Goal: Find specific page/section: Find specific page/section

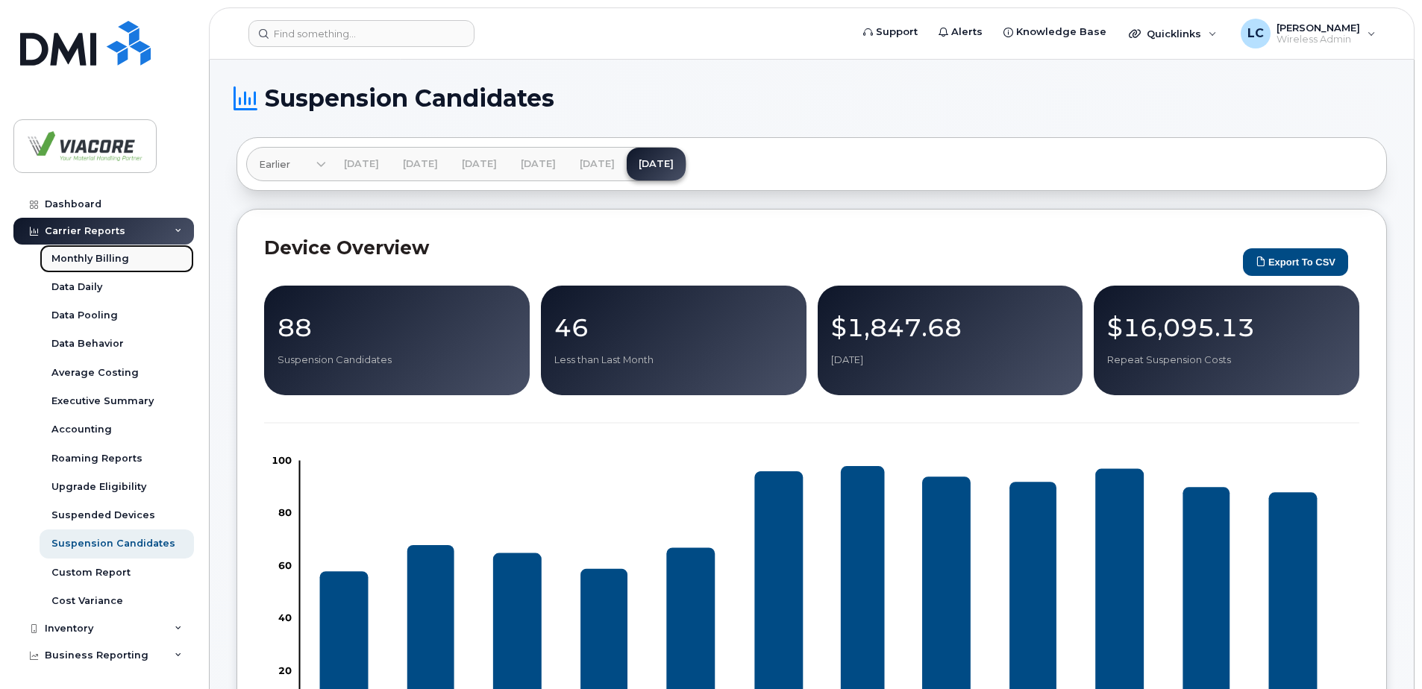
click at [115, 263] on div "Monthly Billing" at bounding box center [90, 258] width 78 height 13
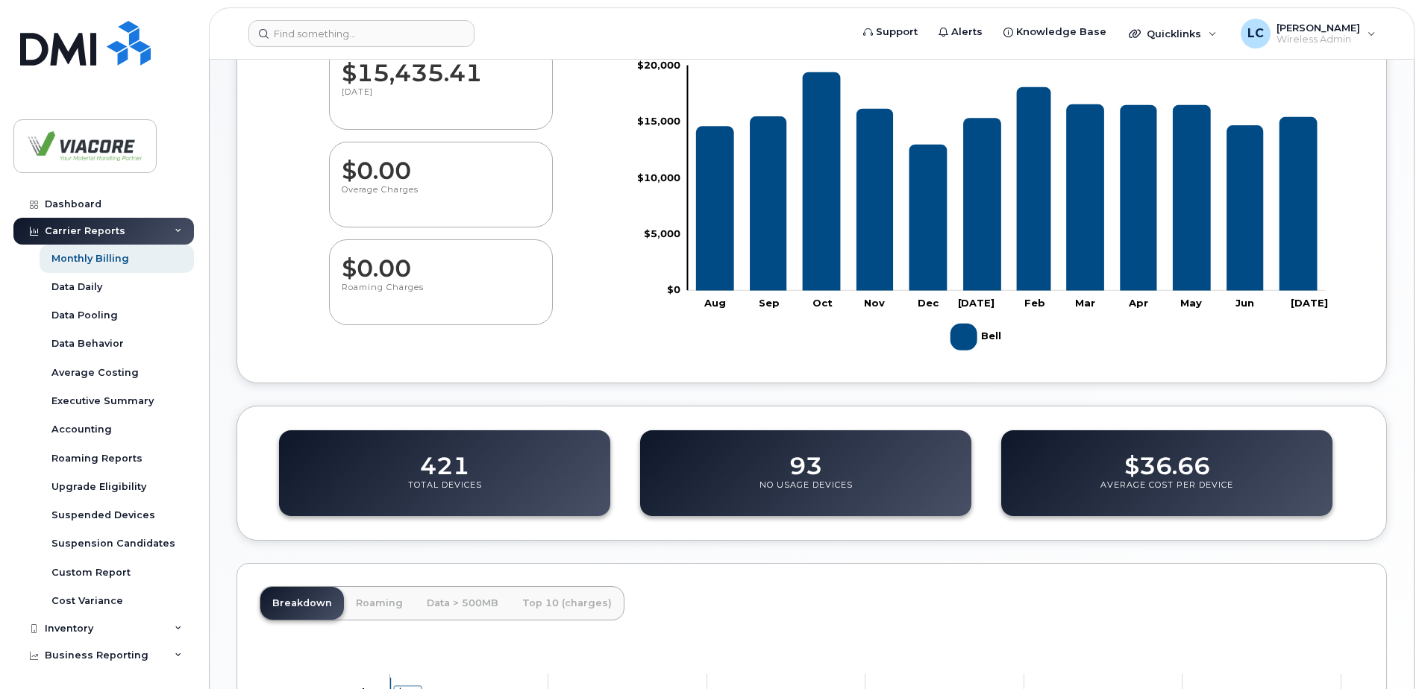
scroll to position [96, 0]
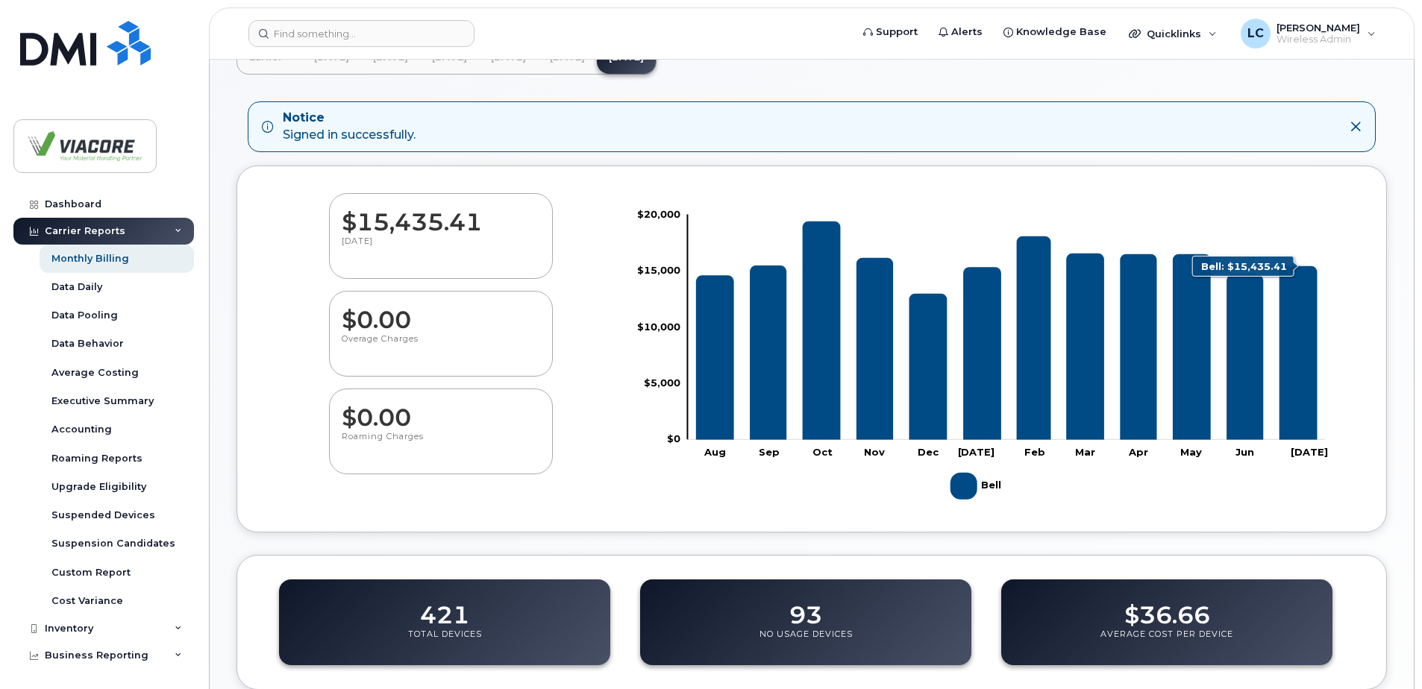
click at [1293, 307] on icon "Bell" at bounding box center [1298, 353] width 38 height 174
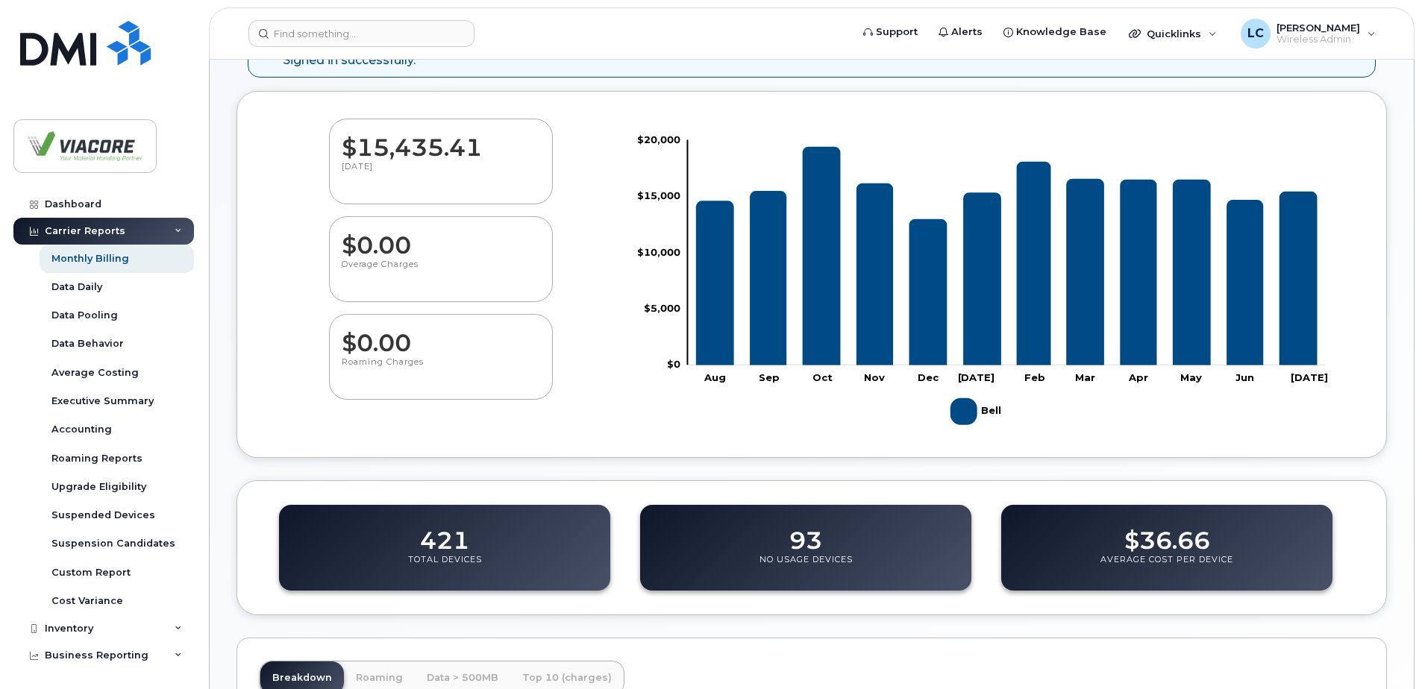
click at [847, 575] on p "No Usage Devices" at bounding box center [805, 567] width 93 height 27
click at [826, 557] on p "No Usage Devices" at bounding box center [805, 567] width 93 height 27
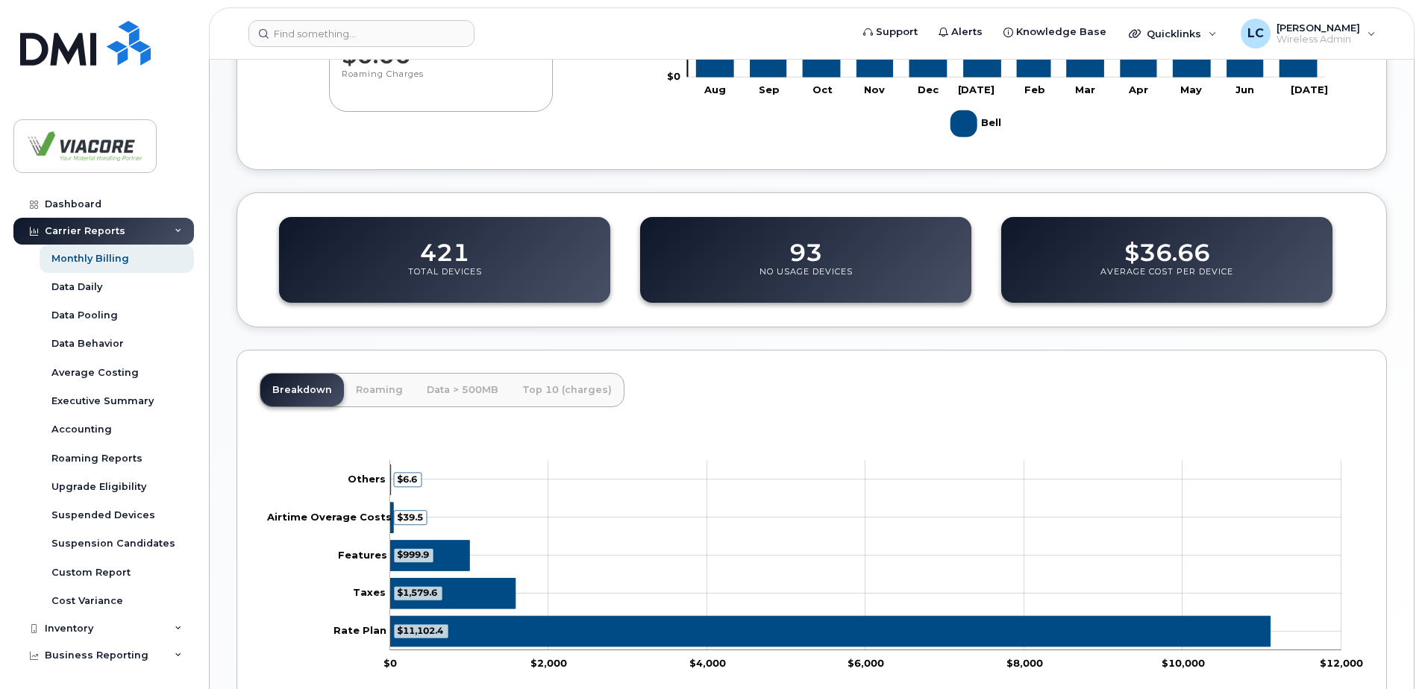
scroll to position [469, 0]
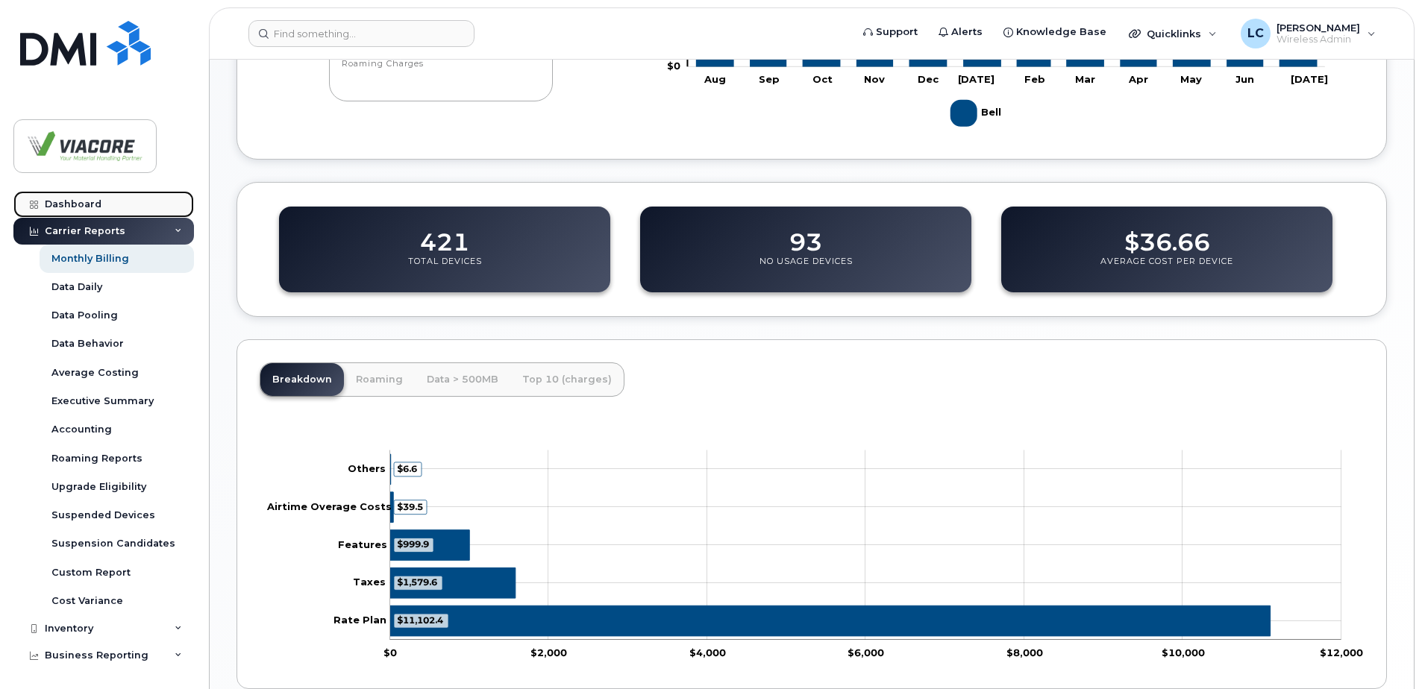
click at [82, 207] on div "Dashboard" at bounding box center [73, 204] width 57 height 12
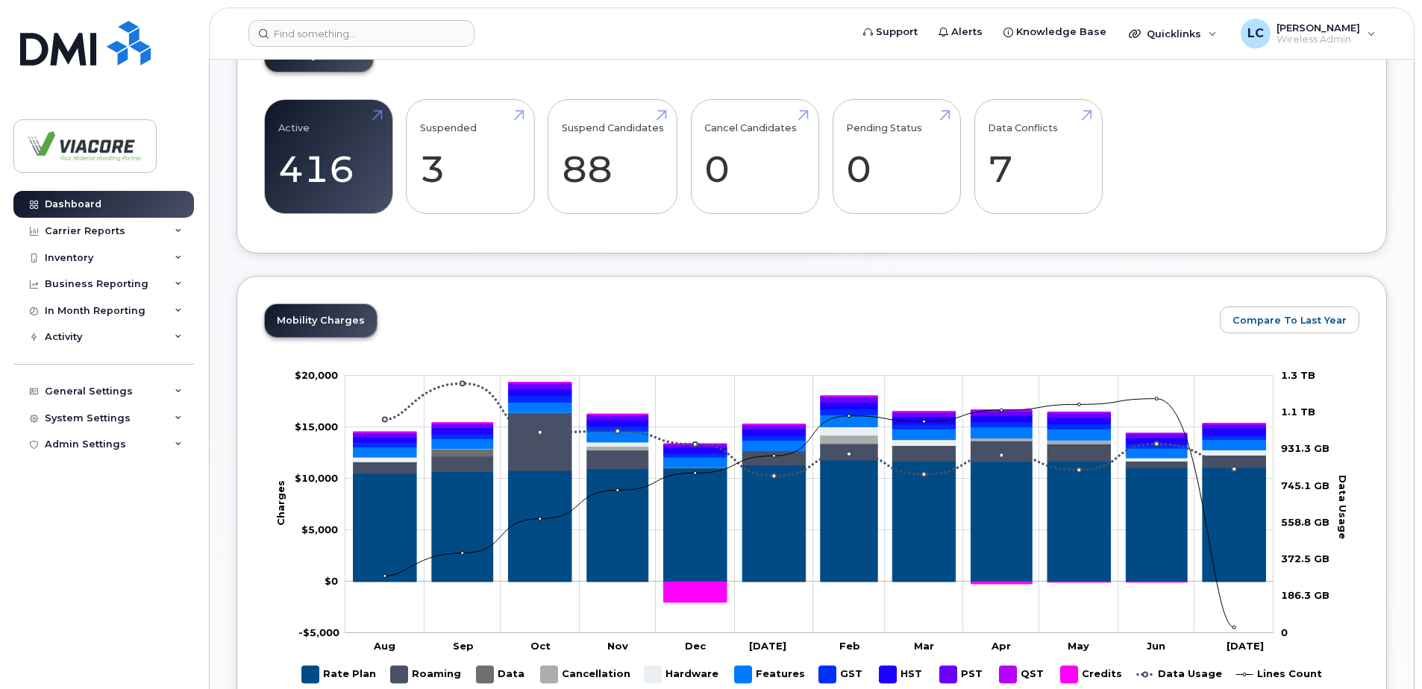
scroll to position [373, 0]
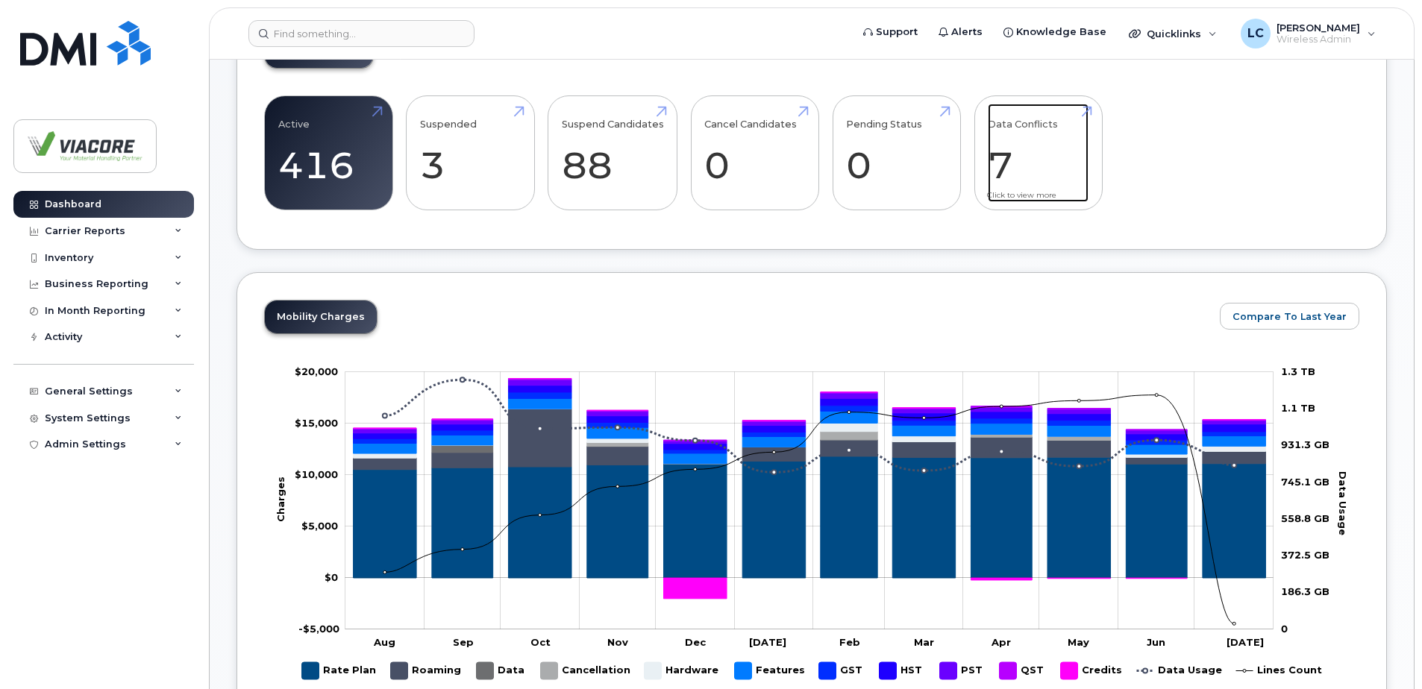
click at [1021, 181] on link "Data Conflicts 7" at bounding box center [1038, 153] width 101 height 98
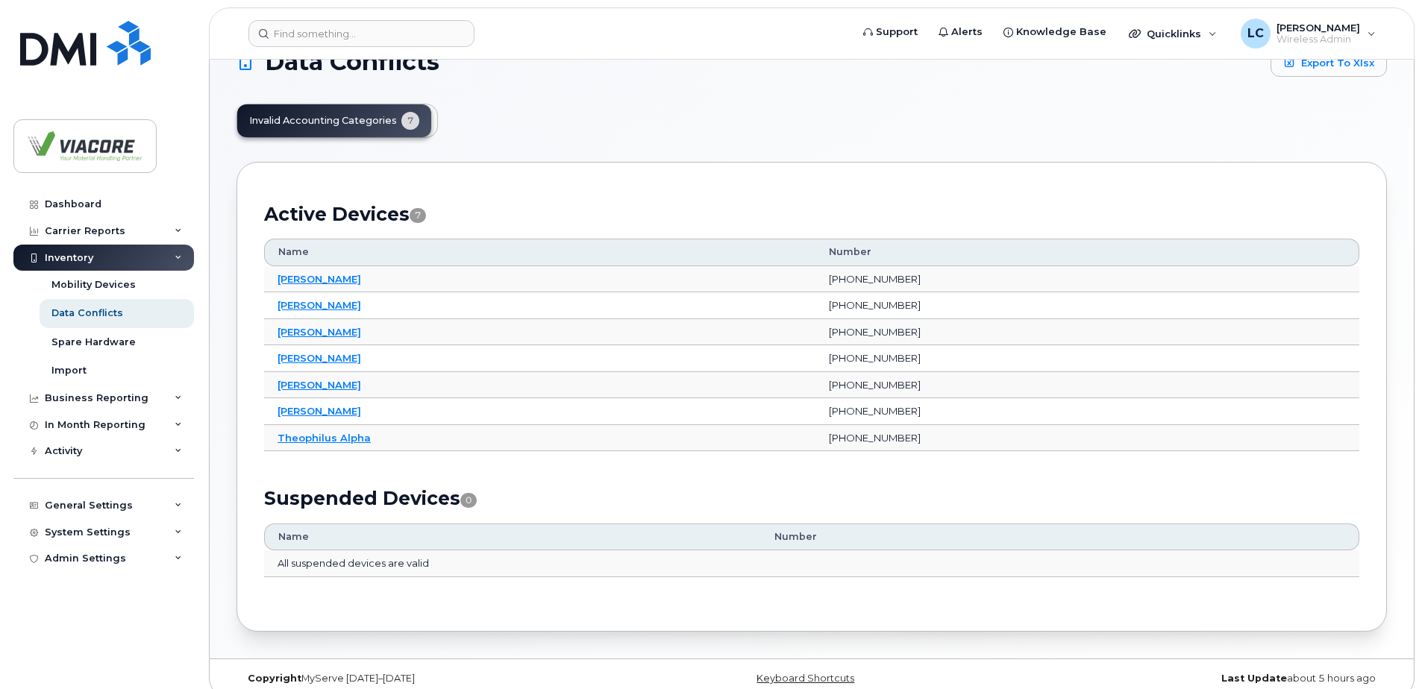
scroll to position [57, 0]
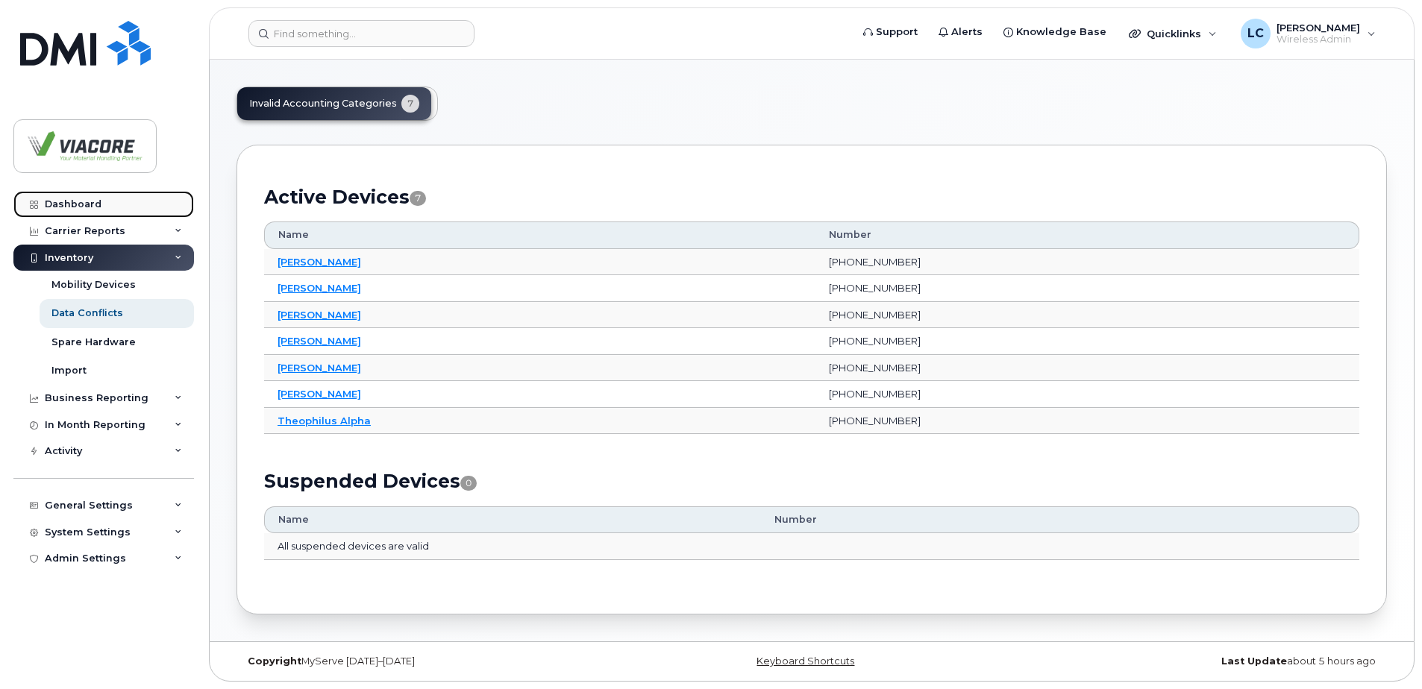
click at [82, 198] on div "Dashboard" at bounding box center [73, 204] width 57 height 12
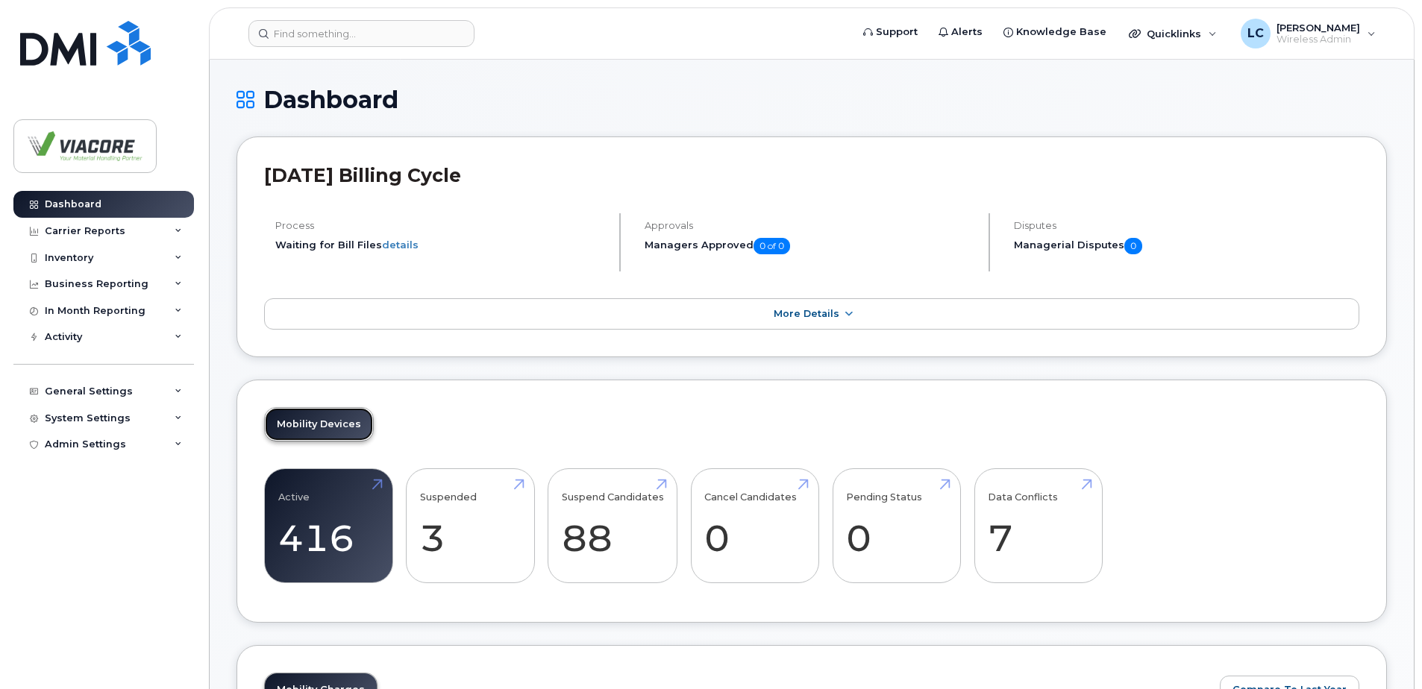
click at [321, 439] on link "Mobility Devices" at bounding box center [319, 424] width 108 height 33
click at [361, 506] on link "Active 416" at bounding box center [328, 526] width 101 height 98
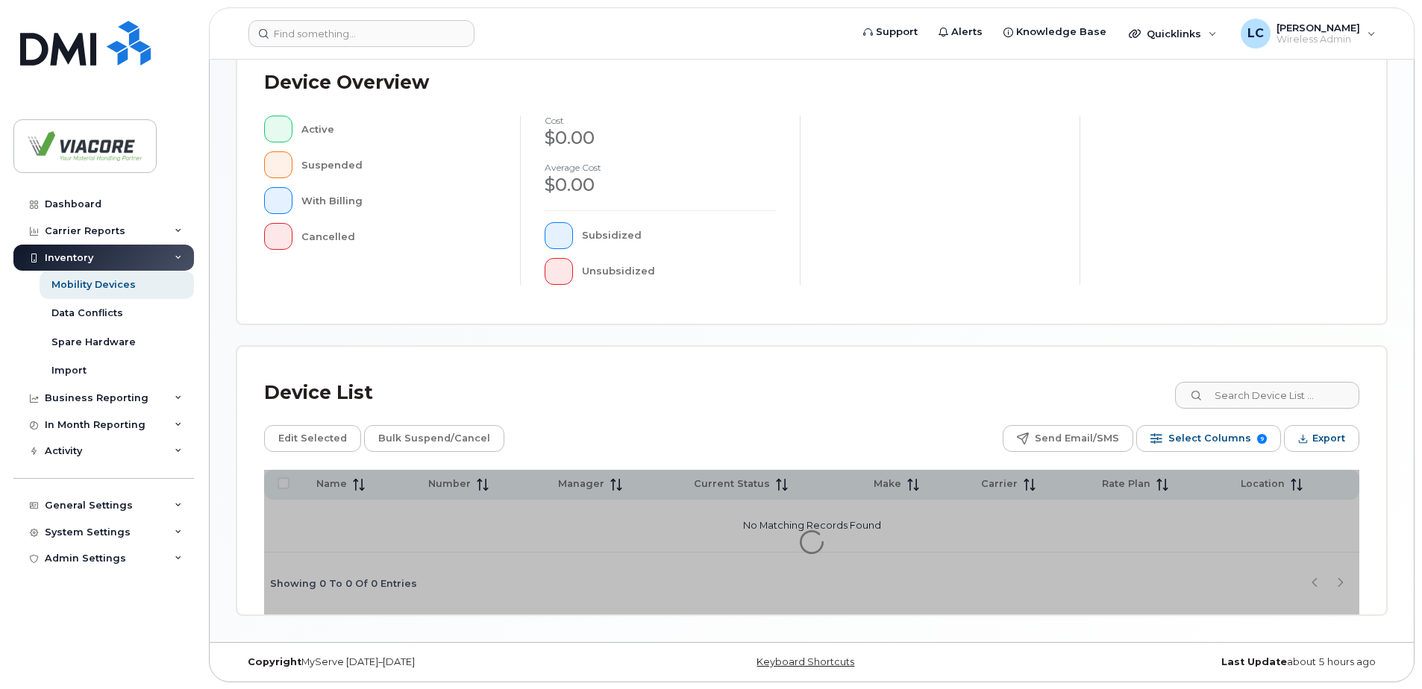
scroll to position [336, 0]
click at [1241, 397] on input at bounding box center [1266, 394] width 186 height 27
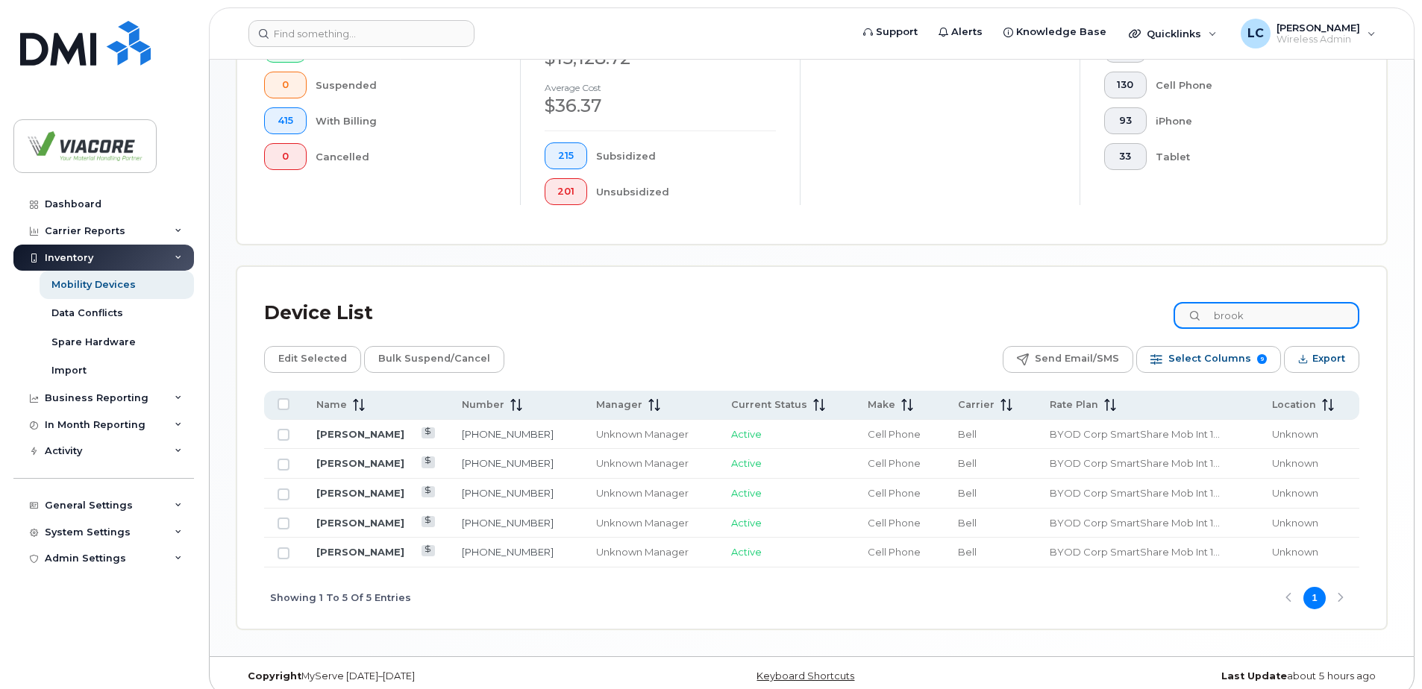
scroll to position [457, 0]
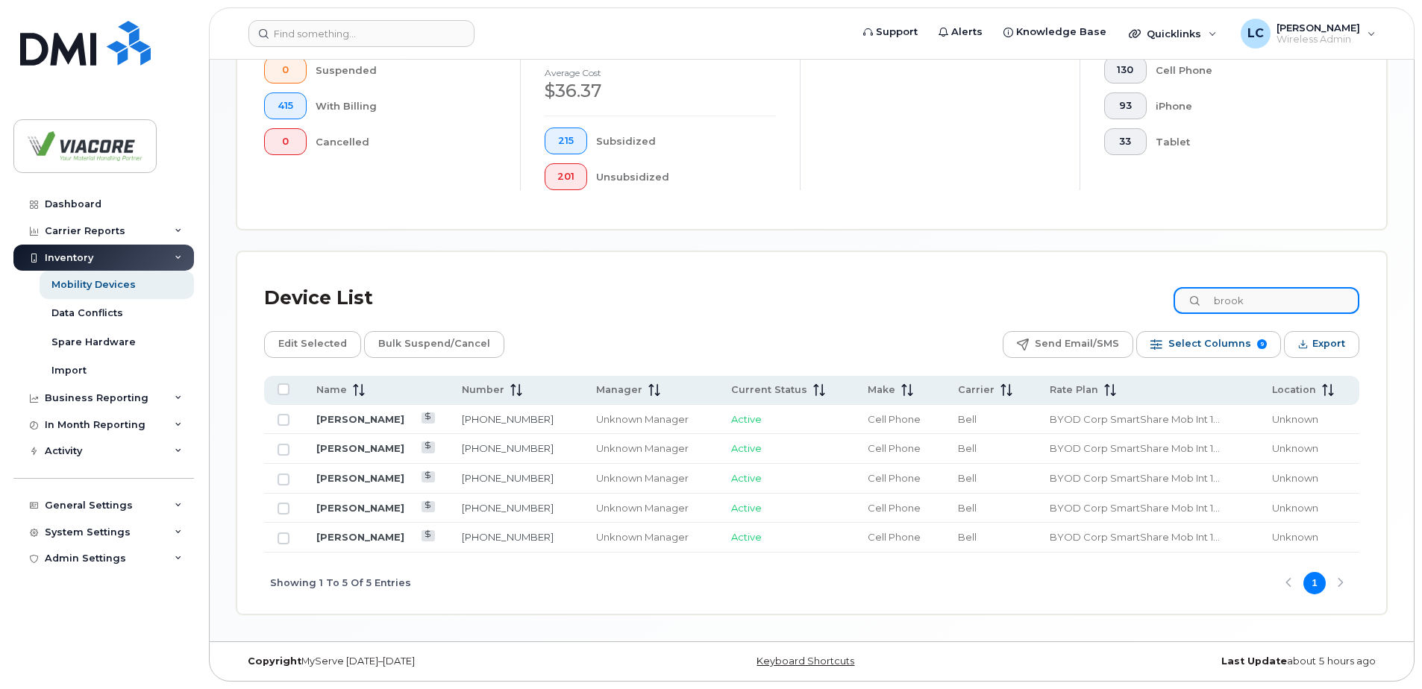
type input "brook"
click at [744, 607] on div "Showing 1 To 5 Of 5 Entries 1" at bounding box center [811, 584] width 1095 height 62
click at [360, 417] on link "[PERSON_NAME]" at bounding box center [360, 419] width 88 height 12
click at [371, 449] on link "[PERSON_NAME]" at bounding box center [360, 448] width 88 height 12
click at [413, 471] on td "[PERSON_NAME]" at bounding box center [375, 479] width 145 height 30
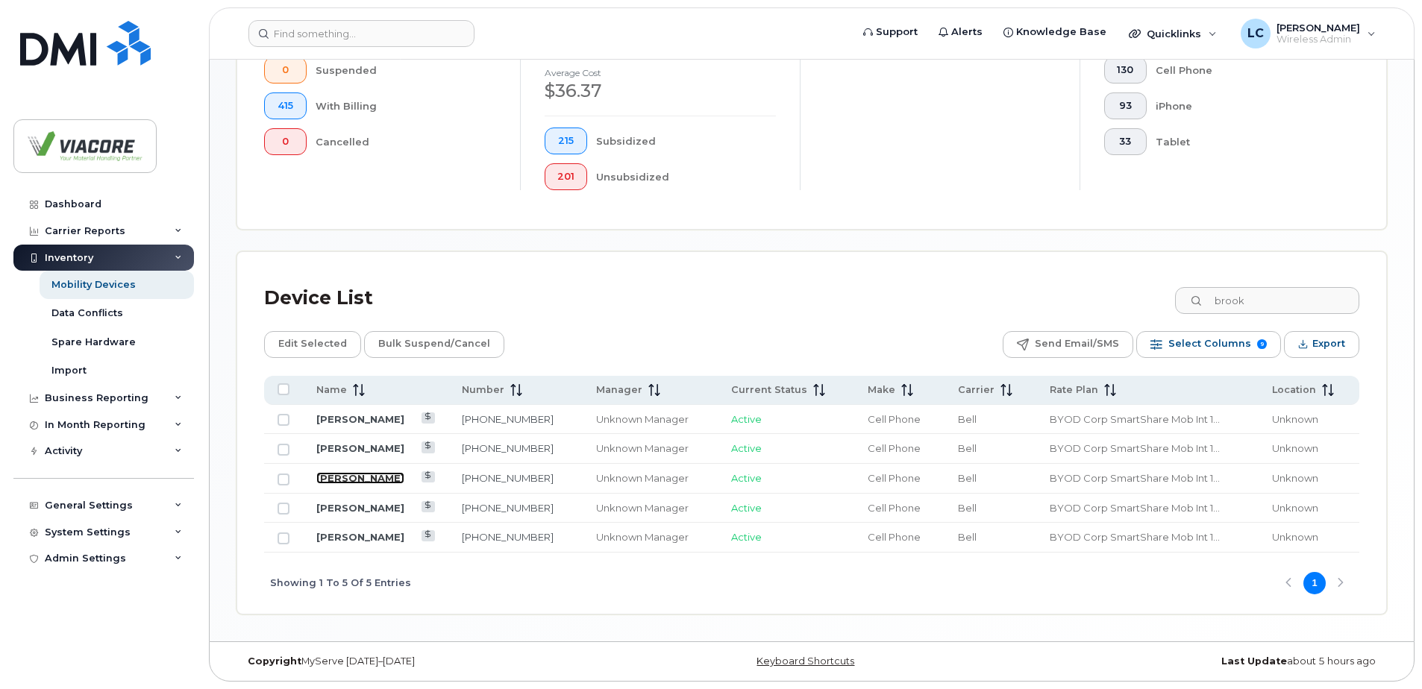
click at [401, 474] on link "[PERSON_NAME]" at bounding box center [360, 478] width 88 height 12
click at [360, 477] on link "[PERSON_NAME]" at bounding box center [360, 478] width 88 height 12
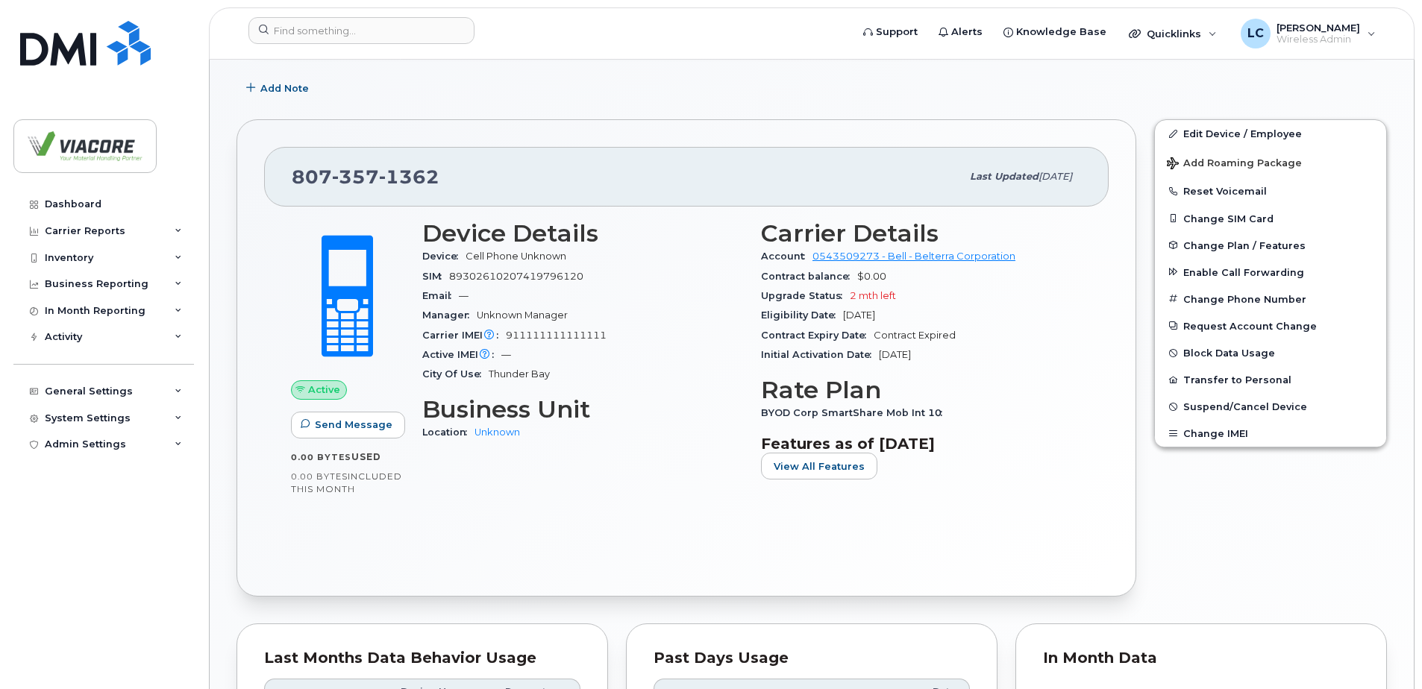
scroll to position [224, 0]
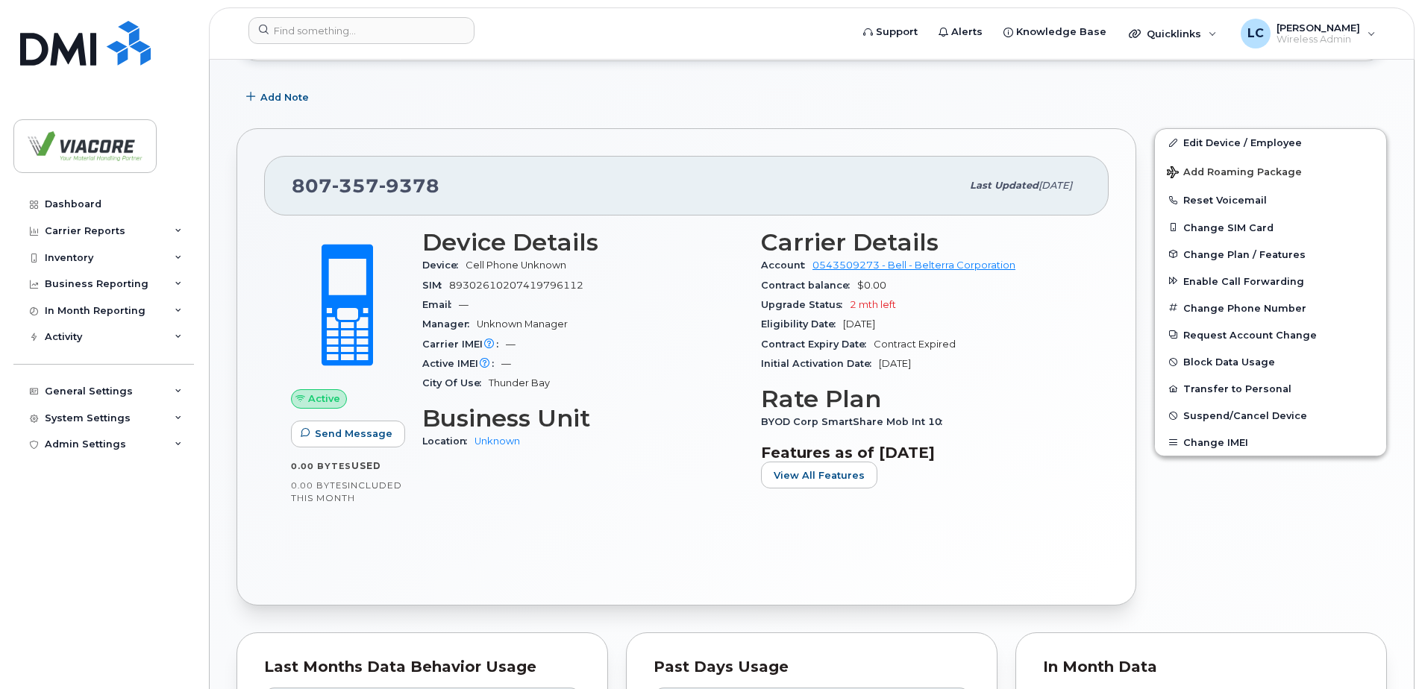
scroll to position [298, 0]
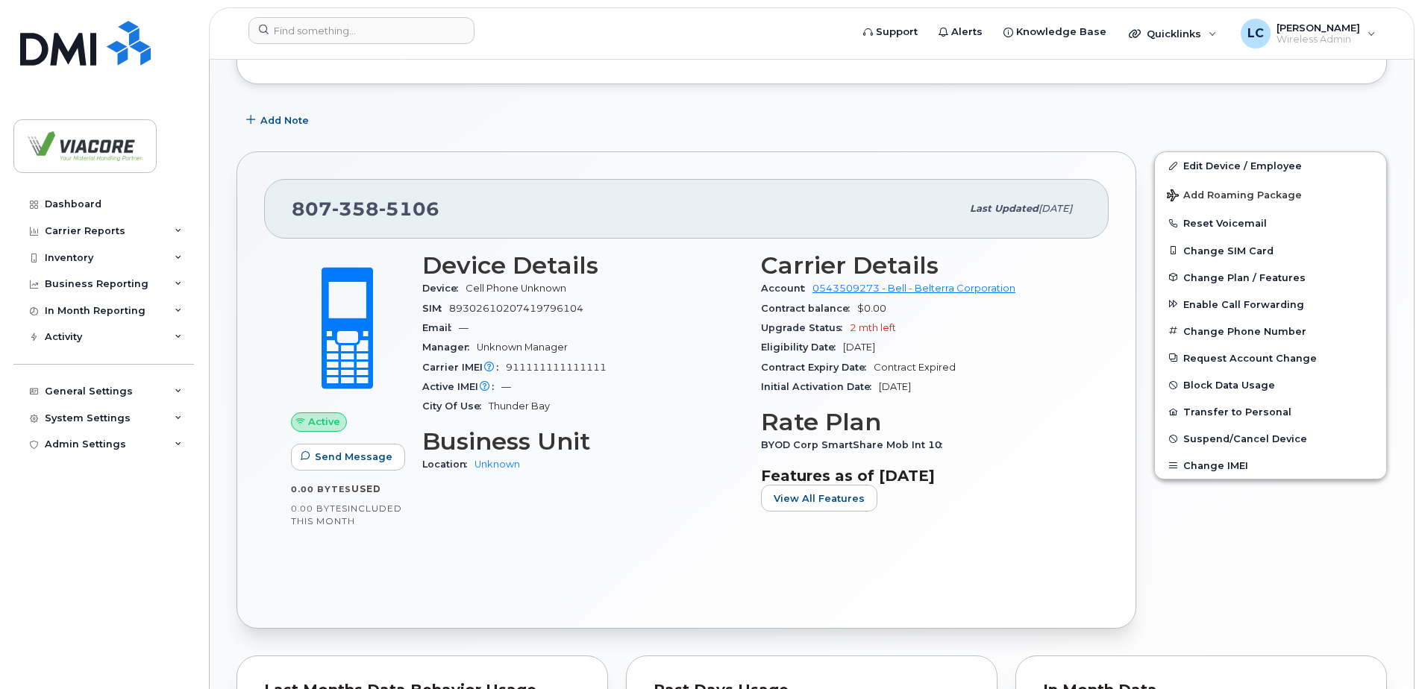
scroll to position [254, 0]
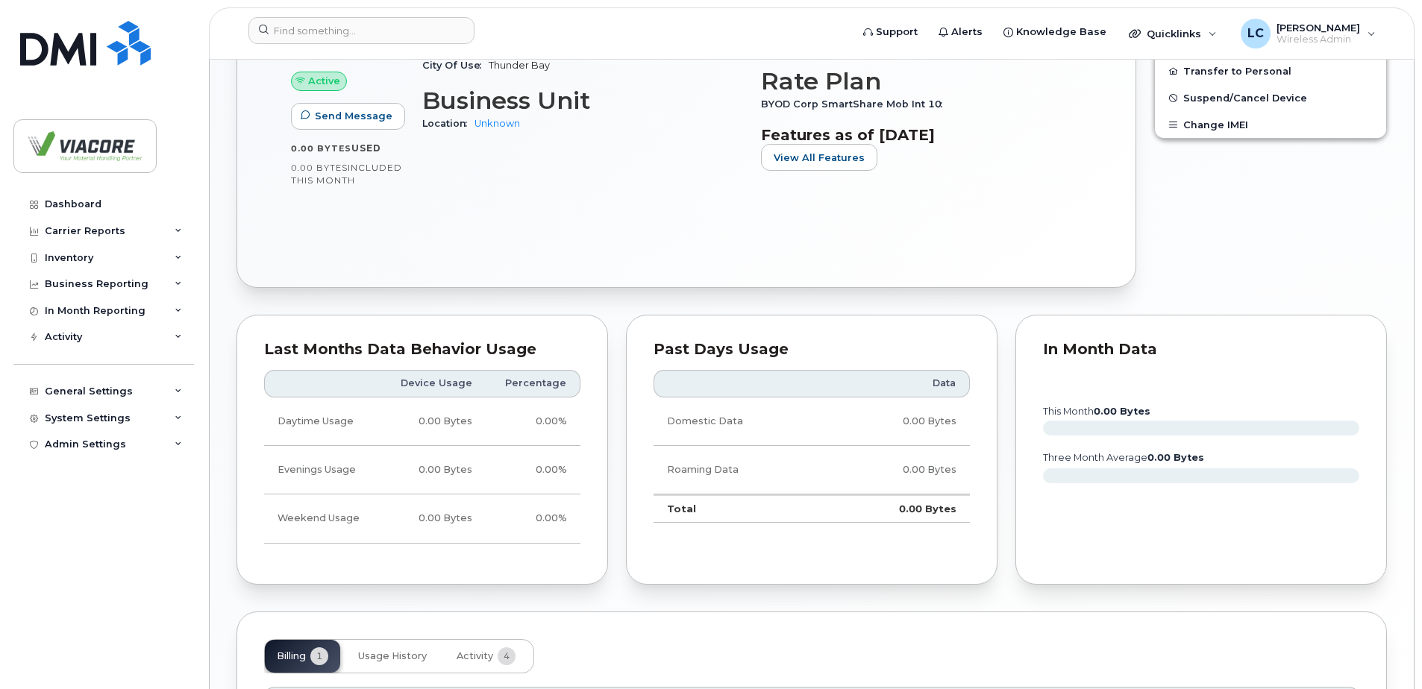
scroll to position [777, 0]
